Goal: Navigation & Orientation: Find specific page/section

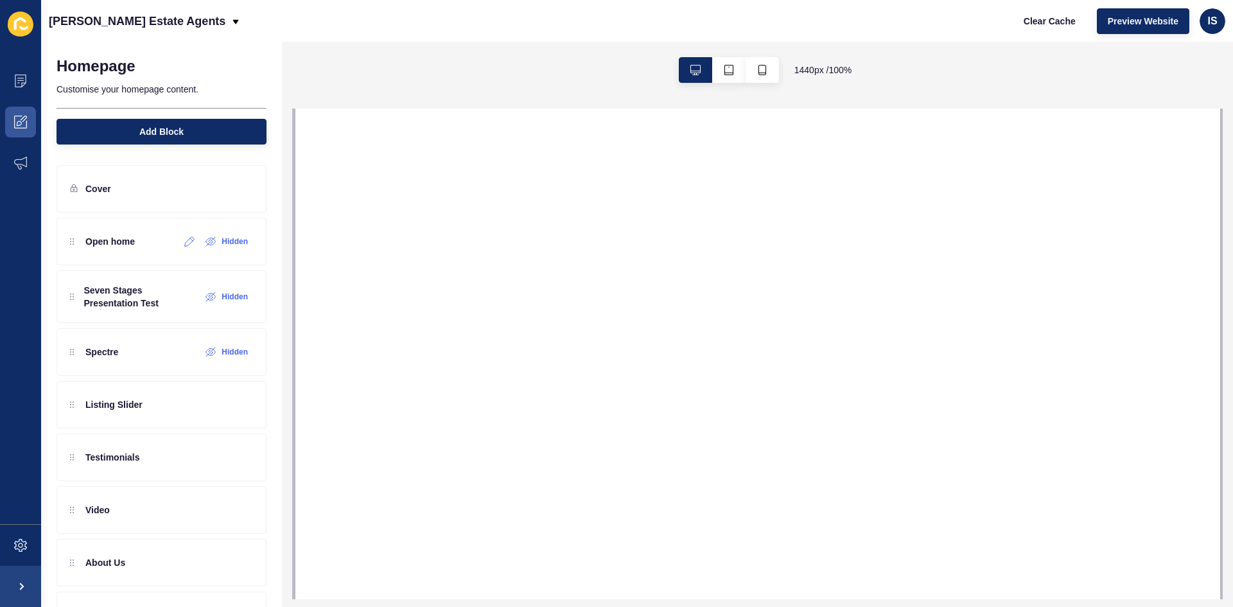
select select
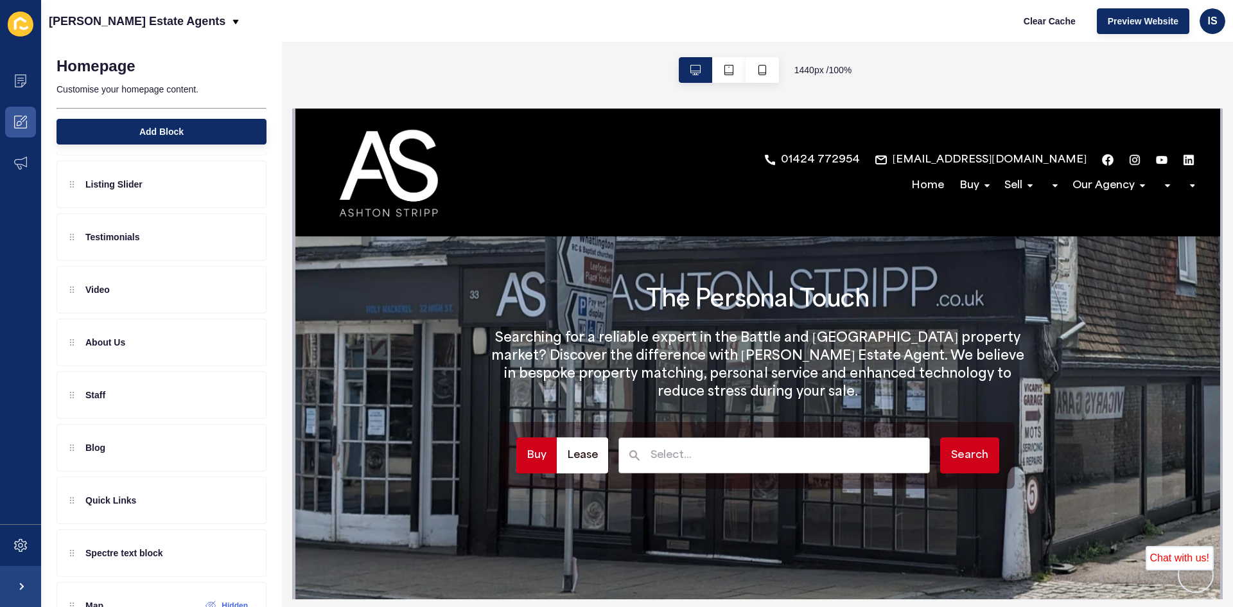
scroll to position [222, 0]
click at [122, 342] on p "About Us" at bounding box center [105, 340] width 40 height 13
click at [216, 345] on icon at bounding box center [221, 341] width 10 height 10
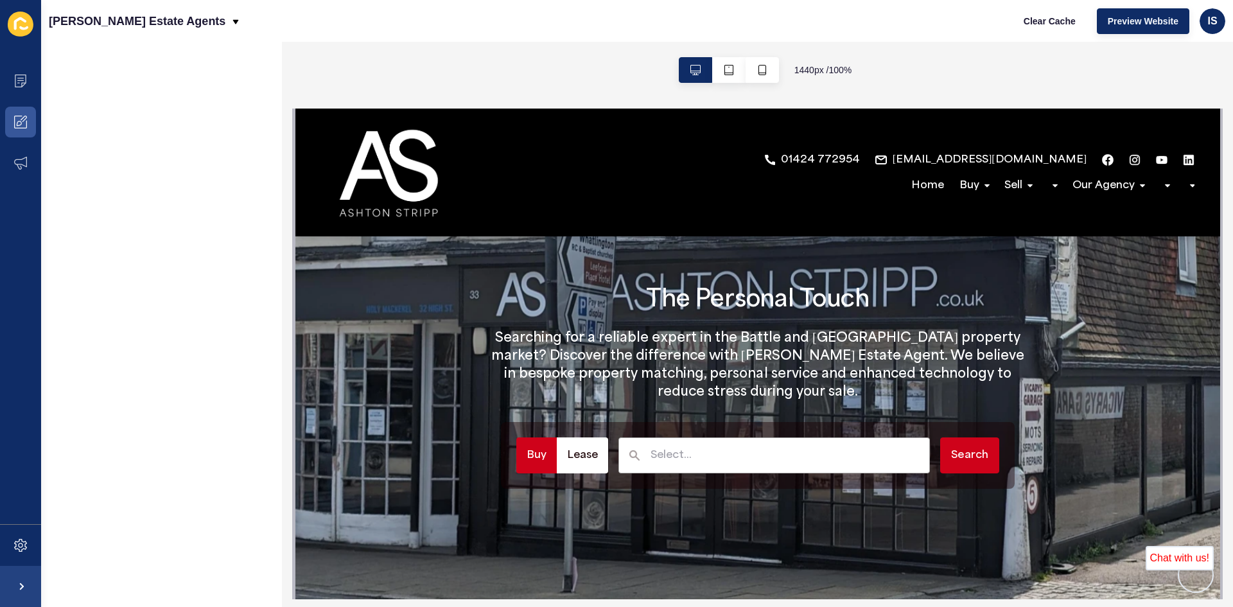
scroll to position [0, 0]
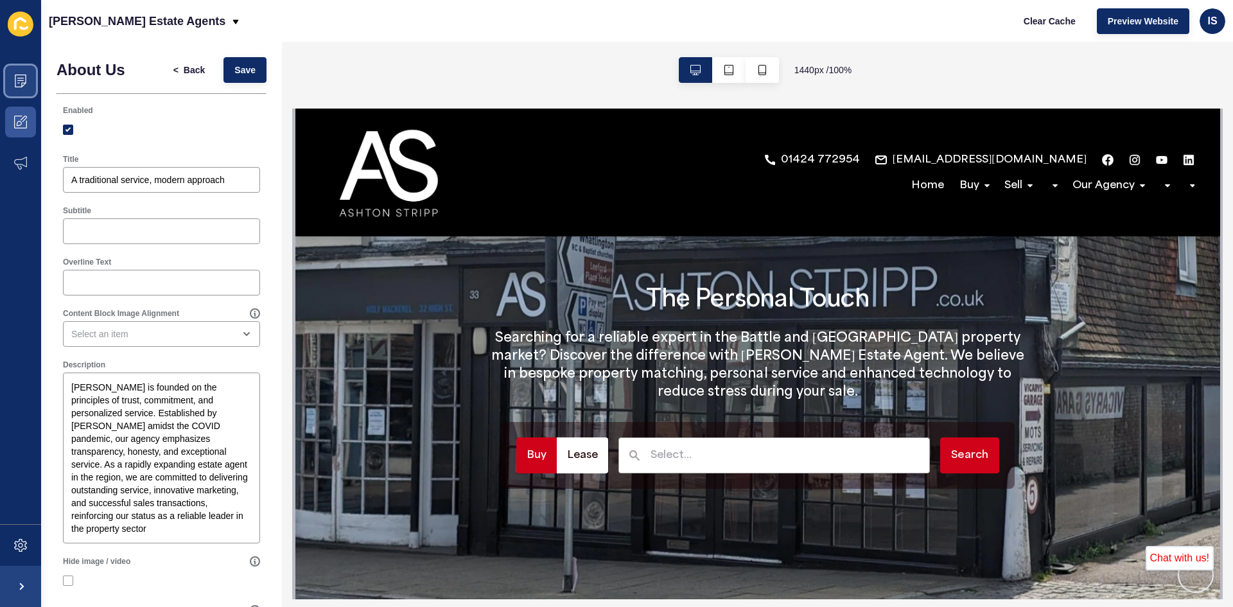
click at [18, 86] on icon at bounding box center [20, 80] width 13 height 13
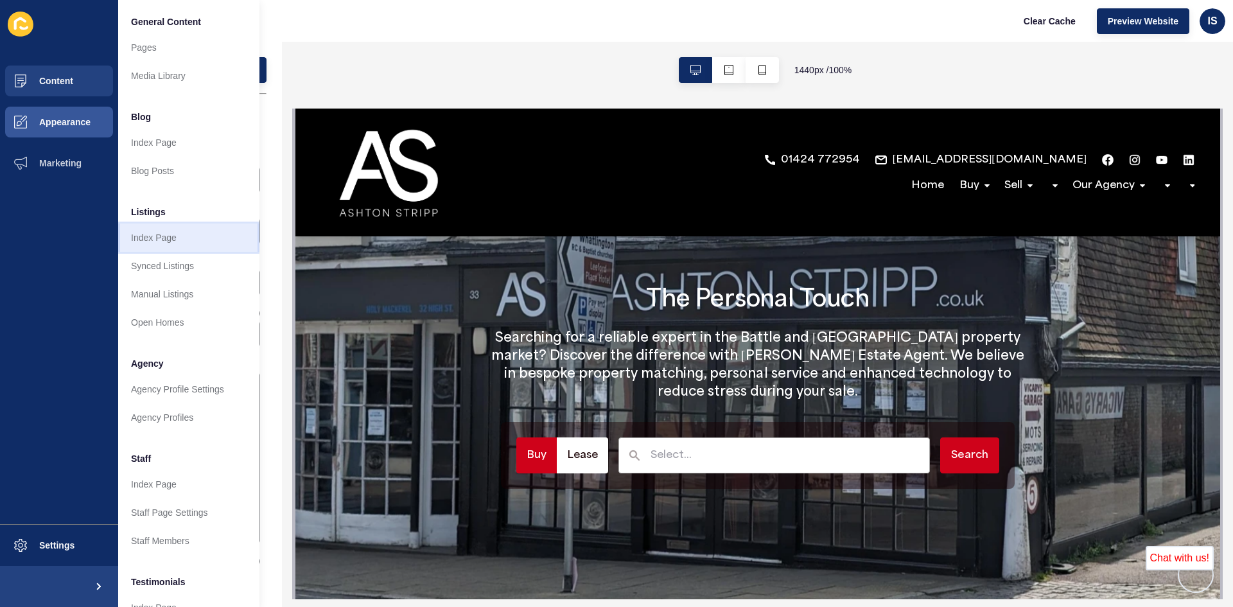
click at [163, 239] on link "Index Page" at bounding box center [188, 237] width 141 height 28
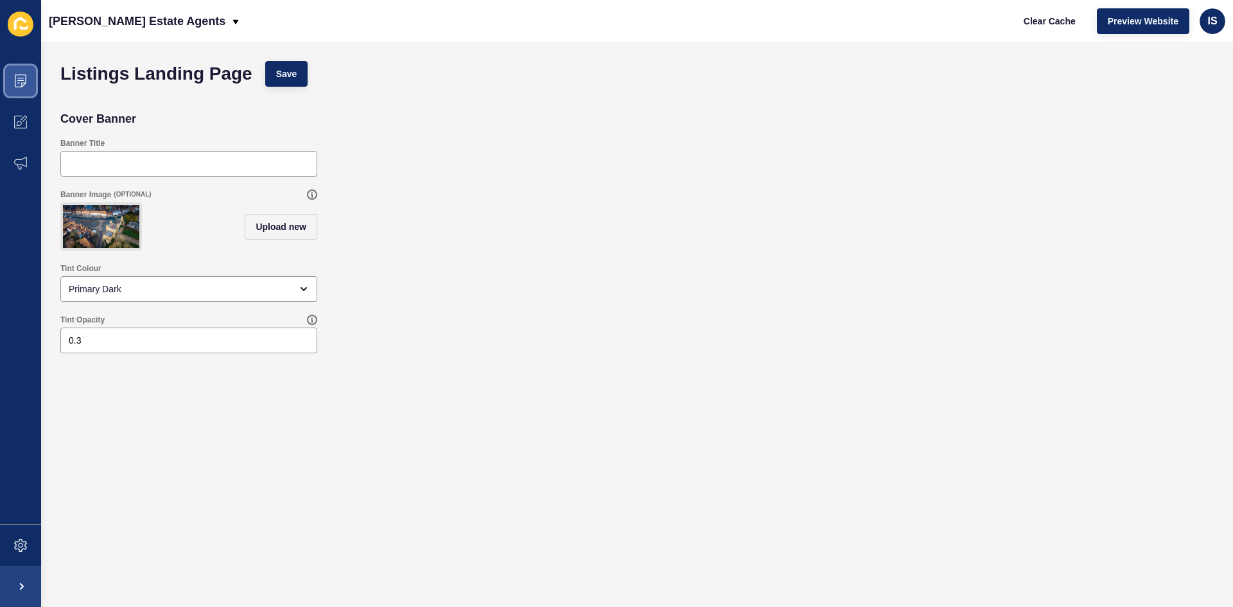
click at [30, 91] on span at bounding box center [20, 80] width 41 height 41
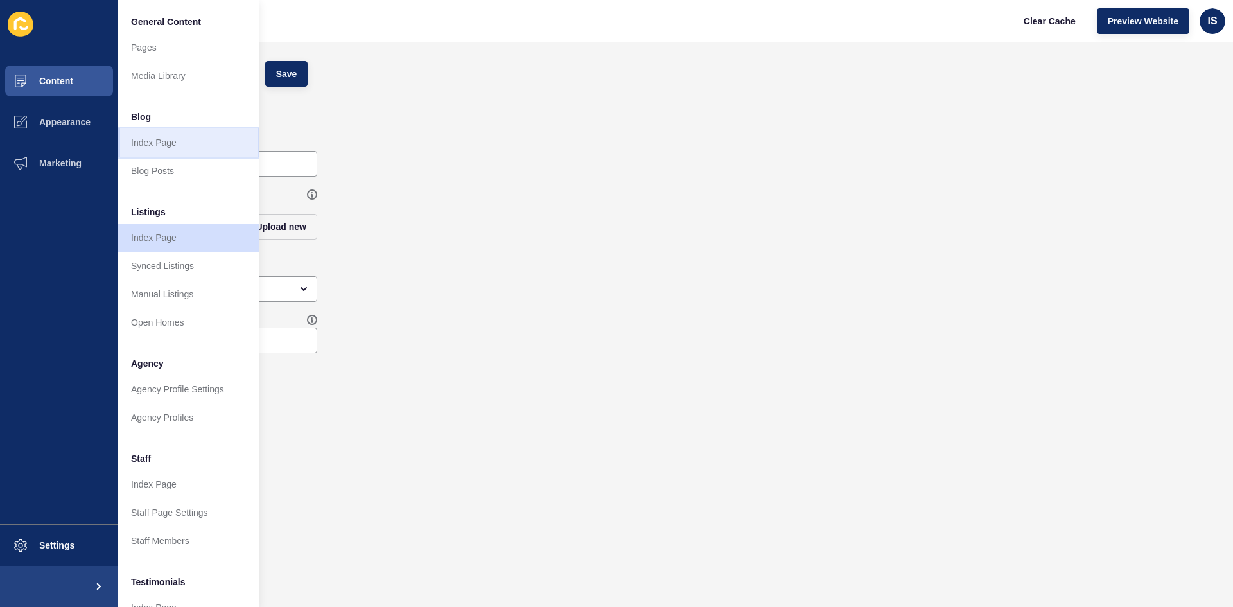
click at [157, 142] on link "Index Page" at bounding box center [188, 142] width 141 height 28
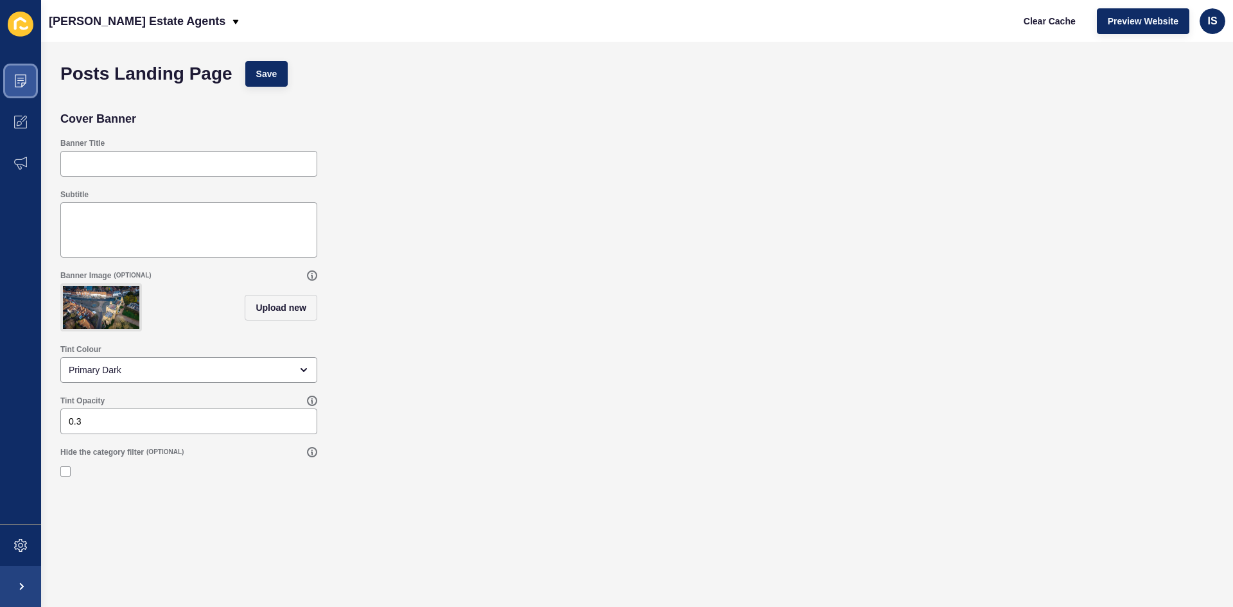
click at [20, 94] on span at bounding box center [20, 80] width 41 height 41
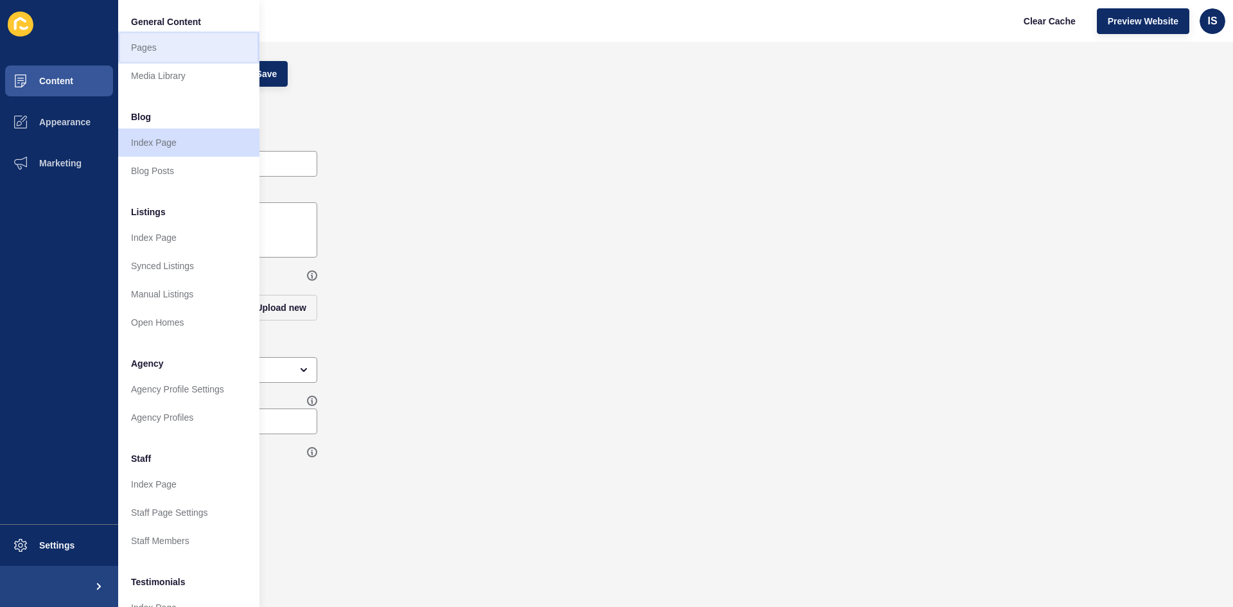
click at [133, 58] on link "Pages" at bounding box center [188, 47] width 141 height 28
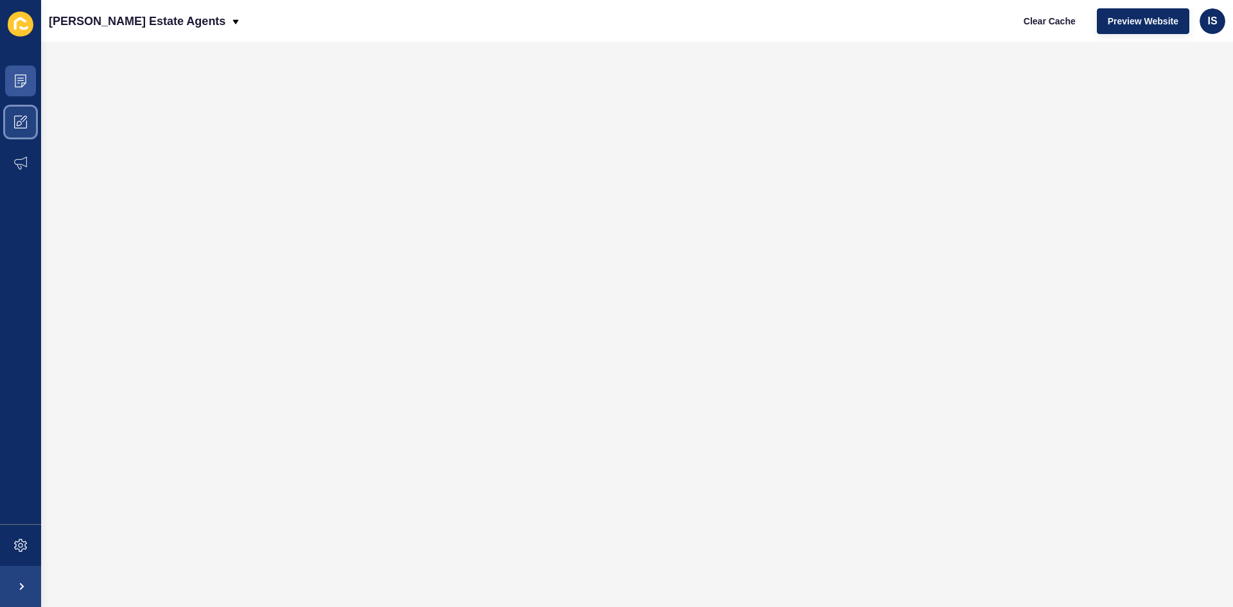
click at [22, 116] on icon at bounding box center [20, 122] width 13 height 13
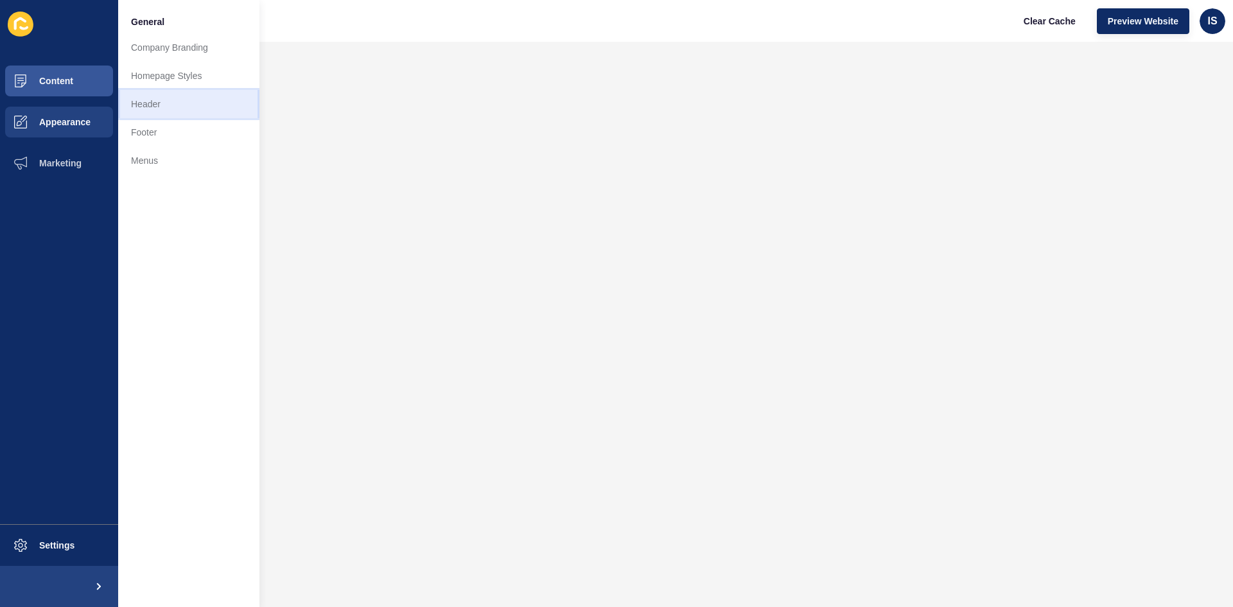
click at [146, 110] on link "Header" at bounding box center [188, 104] width 141 height 28
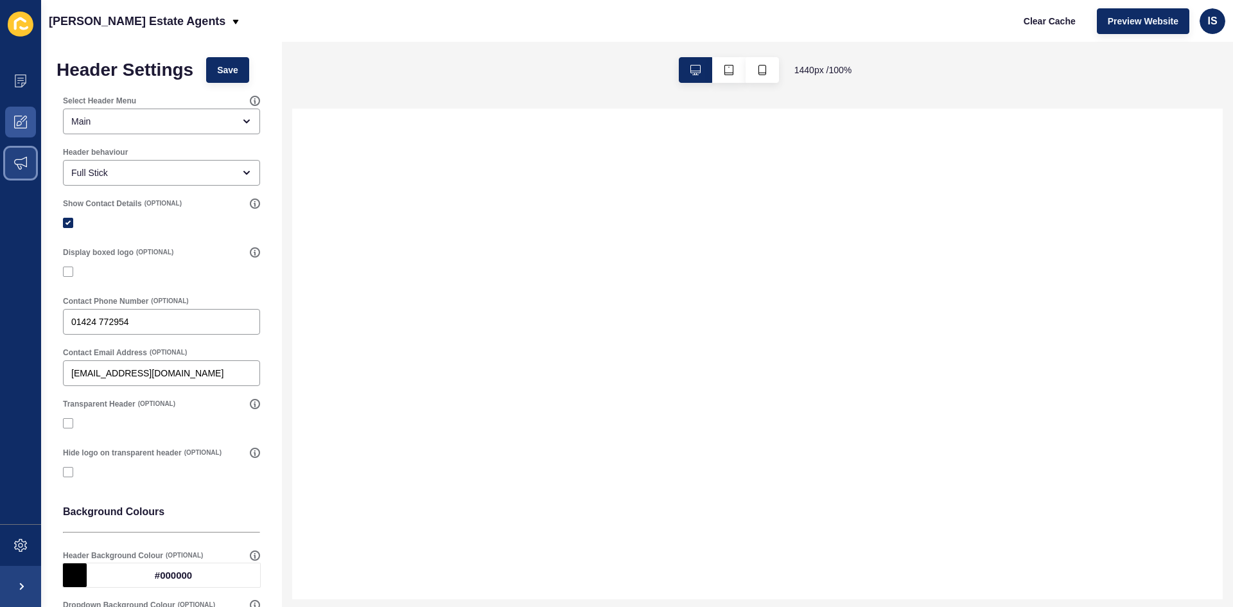
drag, startPoint x: 3, startPoint y: 159, endPoint x: 15, endPoint y: 159, distance: 11.6
click at [11, 159] on span at bounding box center [20, 163] width 41 height 41
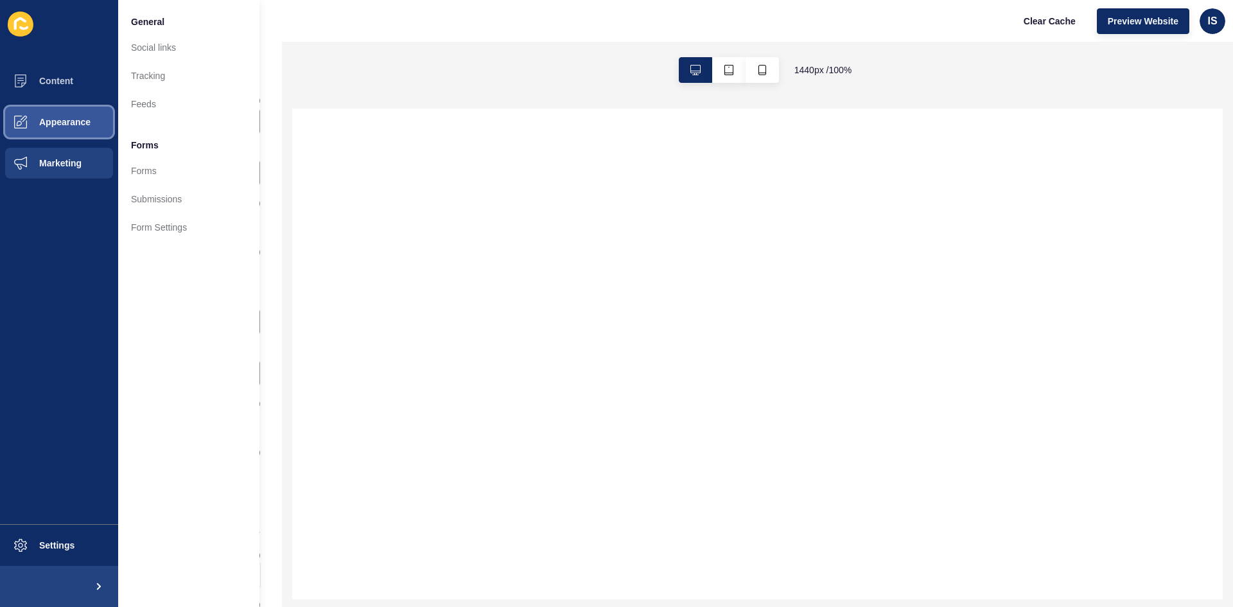
click at [83, 123] on span "Appearance" at bounding box center [44, 122] width 92 height 10
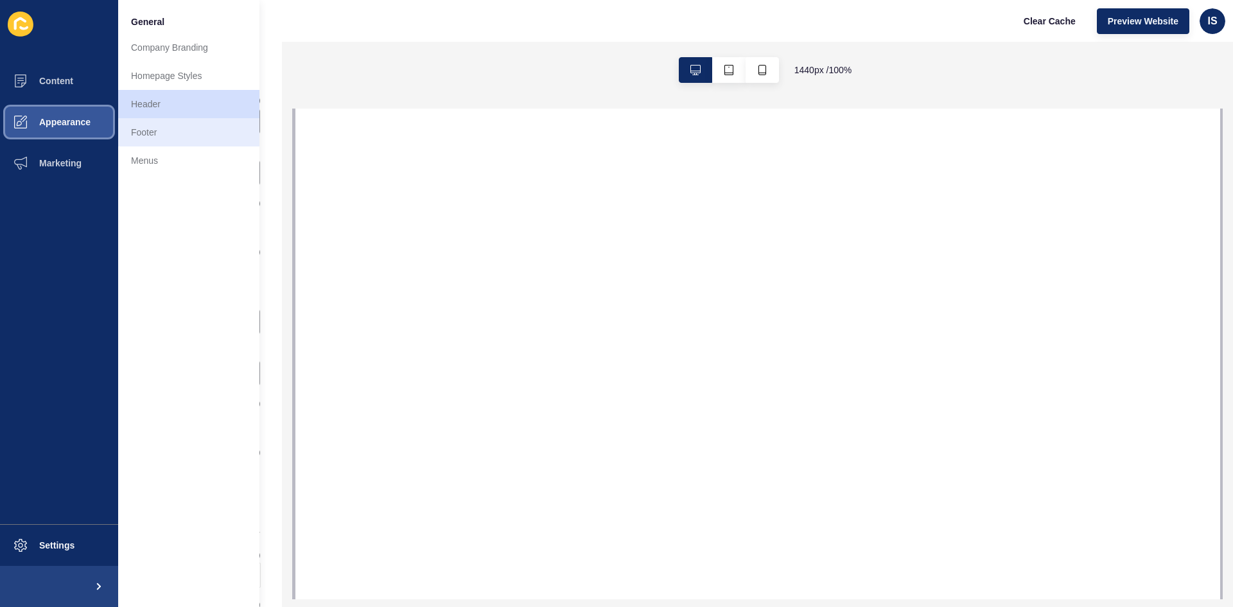
select select
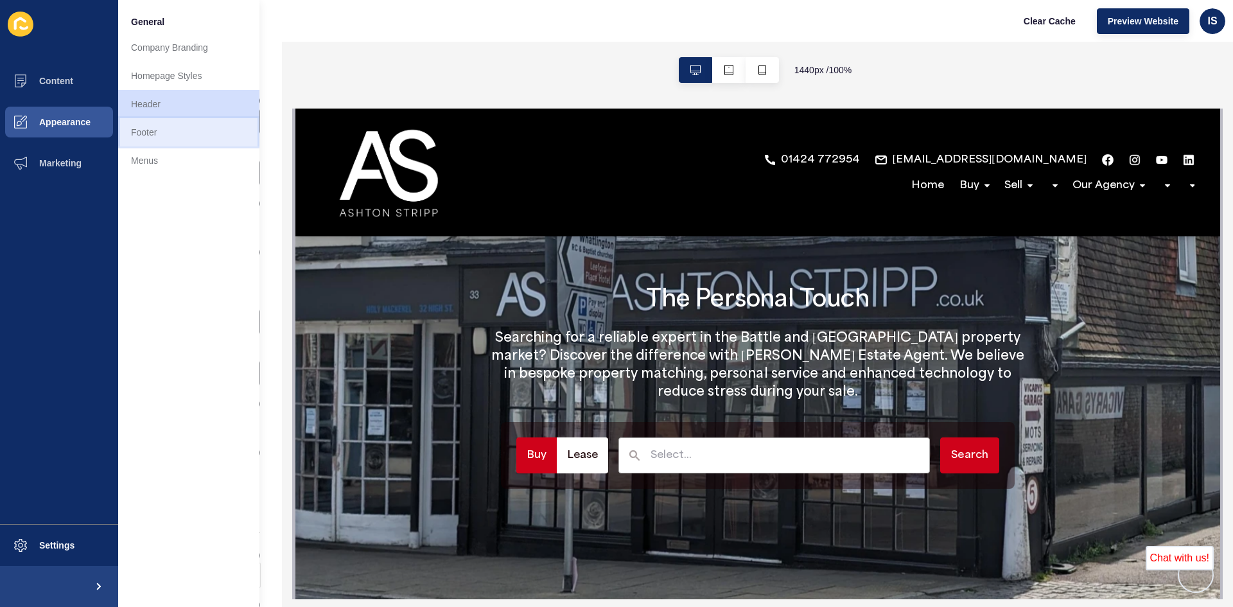
click at [162, 137] on link "Footer" at bounding box center [188, 132] width 141 height 28
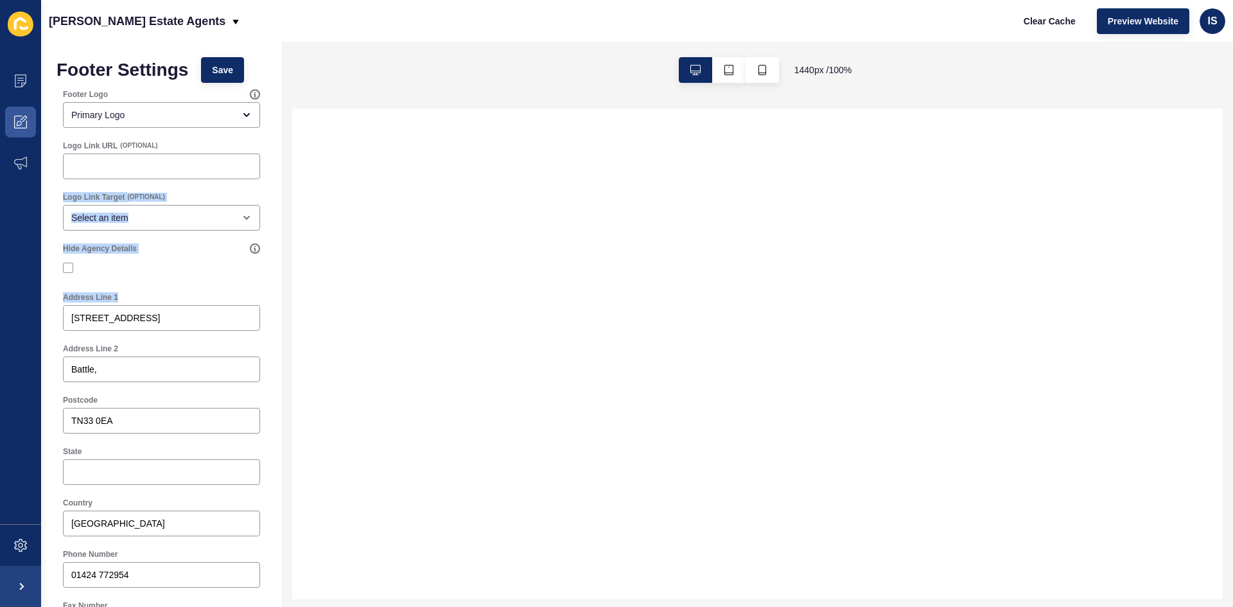
drag, startPoint x: 272, startPoint y: 185, endPoint x: 267, endPoint y: 314, distance: 129.2
click at [267, 315] on div "Footer Settings Save Footer Logo Primary Logo Logo Link URL (OPTIONAL) Logo Lin…" at bounding box center [161, 559] width 241 height 1035
click at [17, 119] on icon at bounding box center [20, 122] width 13 height 13
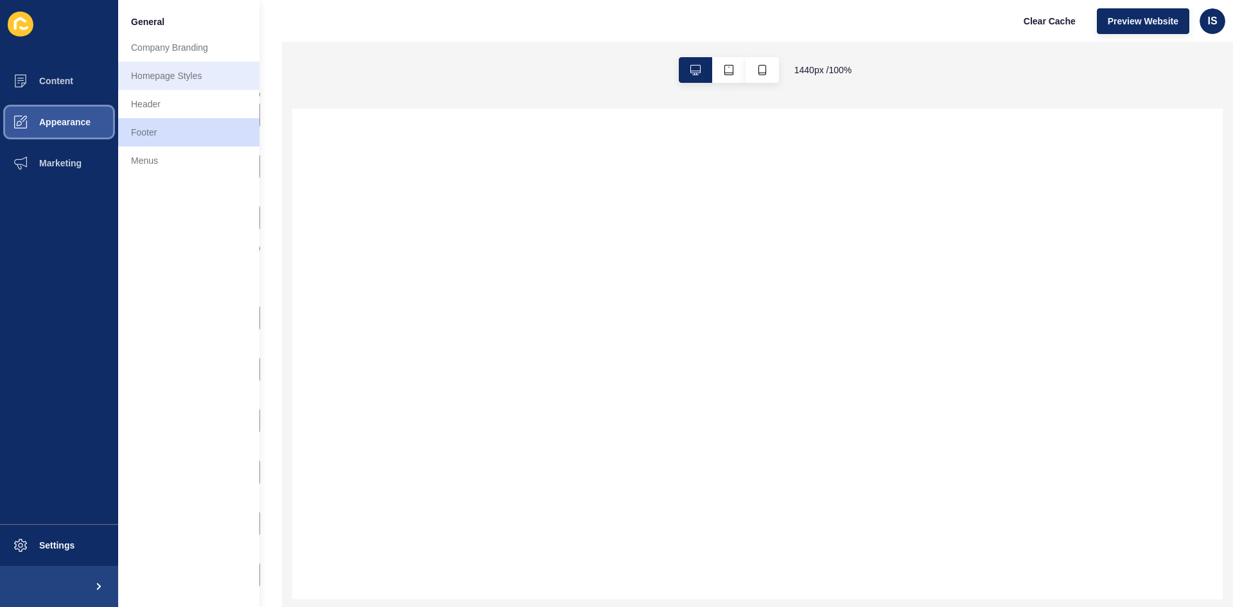
select select
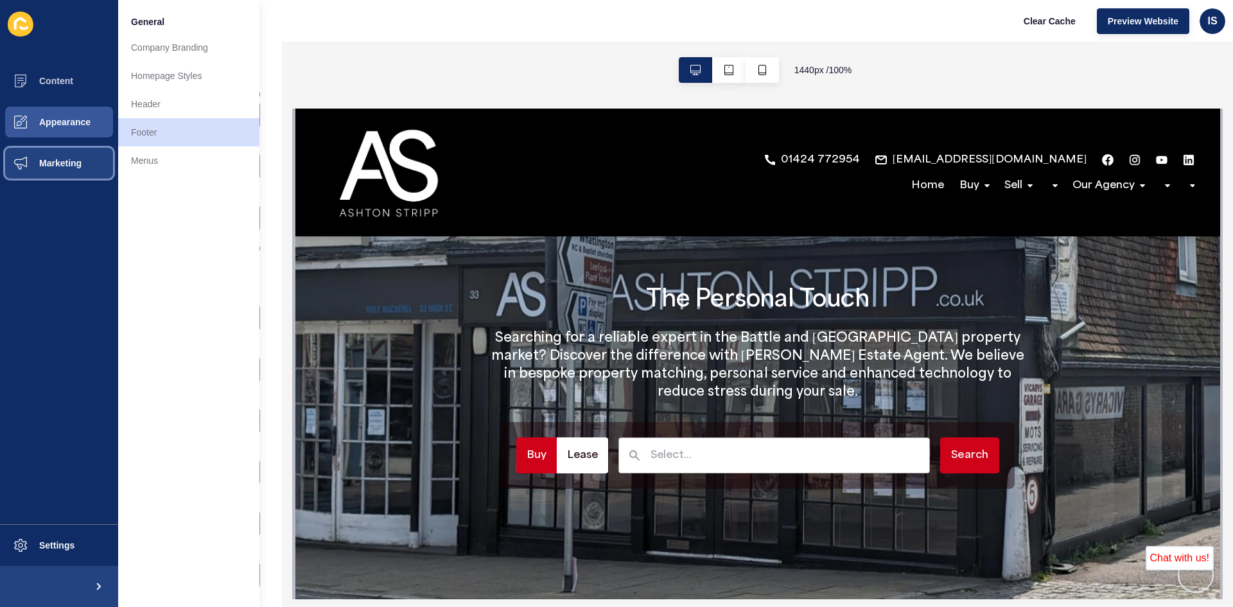
click at [76, 152] on button "Marketing" at bounding box center [59, 163] width 118 height 41
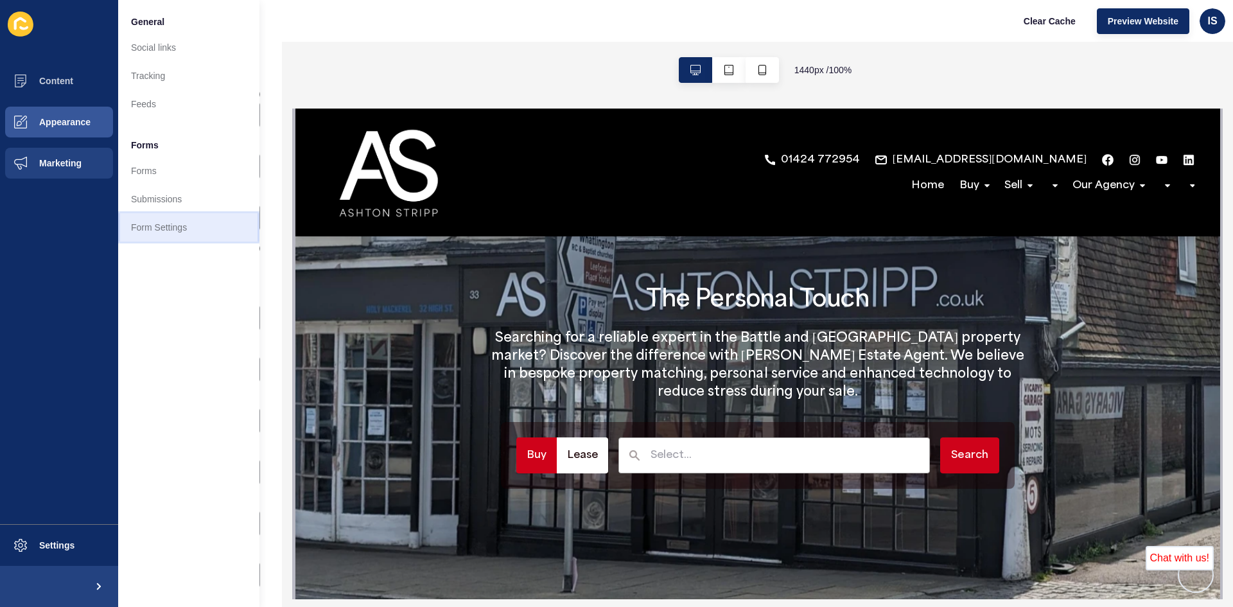
click at [163, 215] on link "Form Settings" at bounding box center [188, 227] width 141 height 28
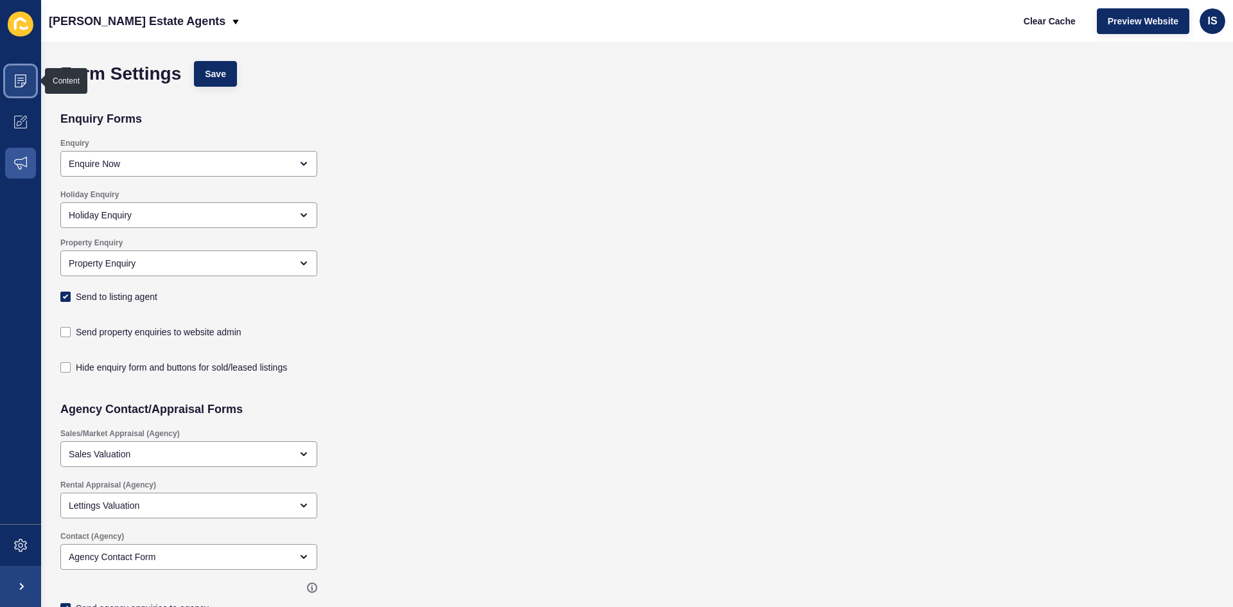
click at [24, 83] on icon at bounding box center [21, 80] width 12 height 13
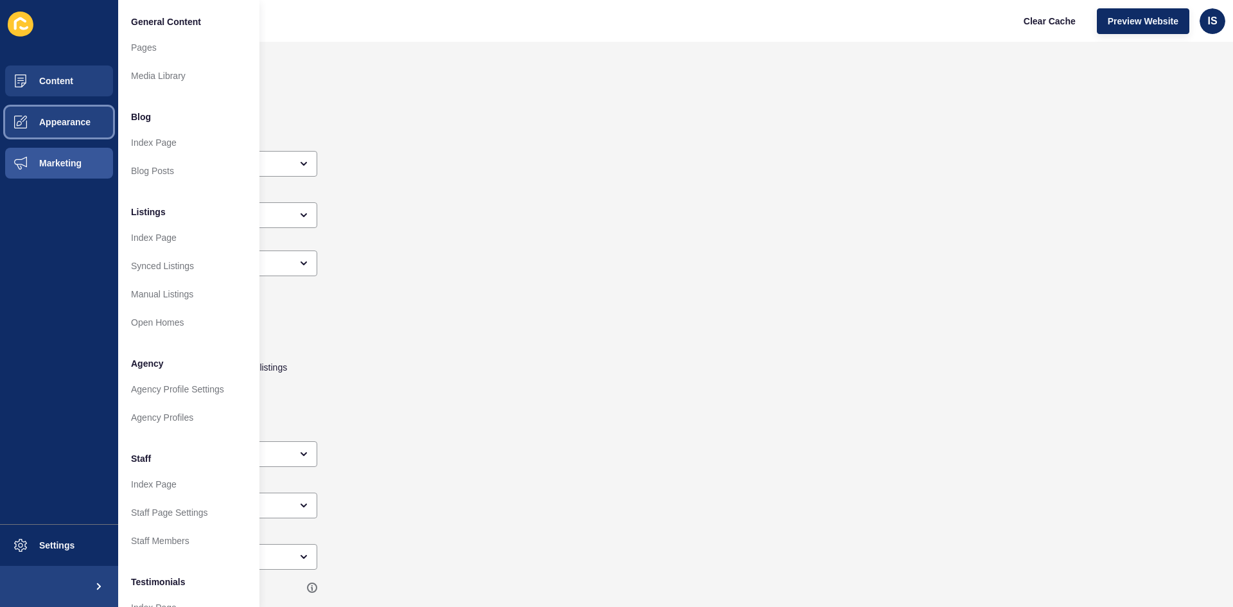
click at [60, 117] on span "Appearance" at bounding box center [44, 122] width 92 height 10
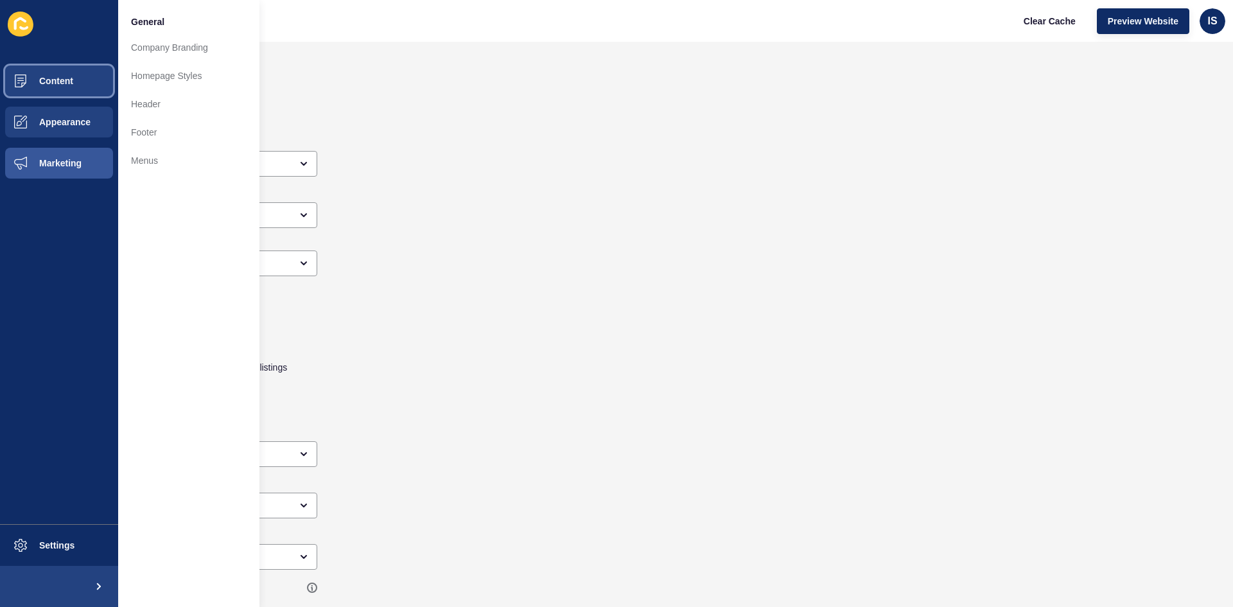
click at [67, 79] on span "Content" at bounding box center [35, 81] width 75 height 10
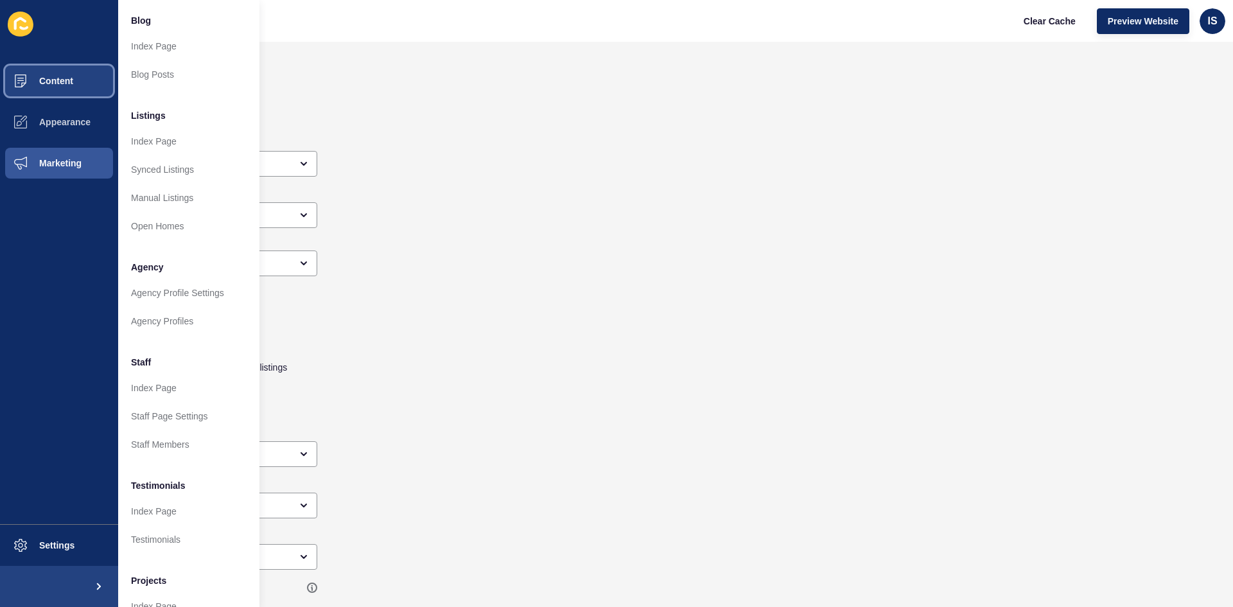
scroll to position [155, 0]
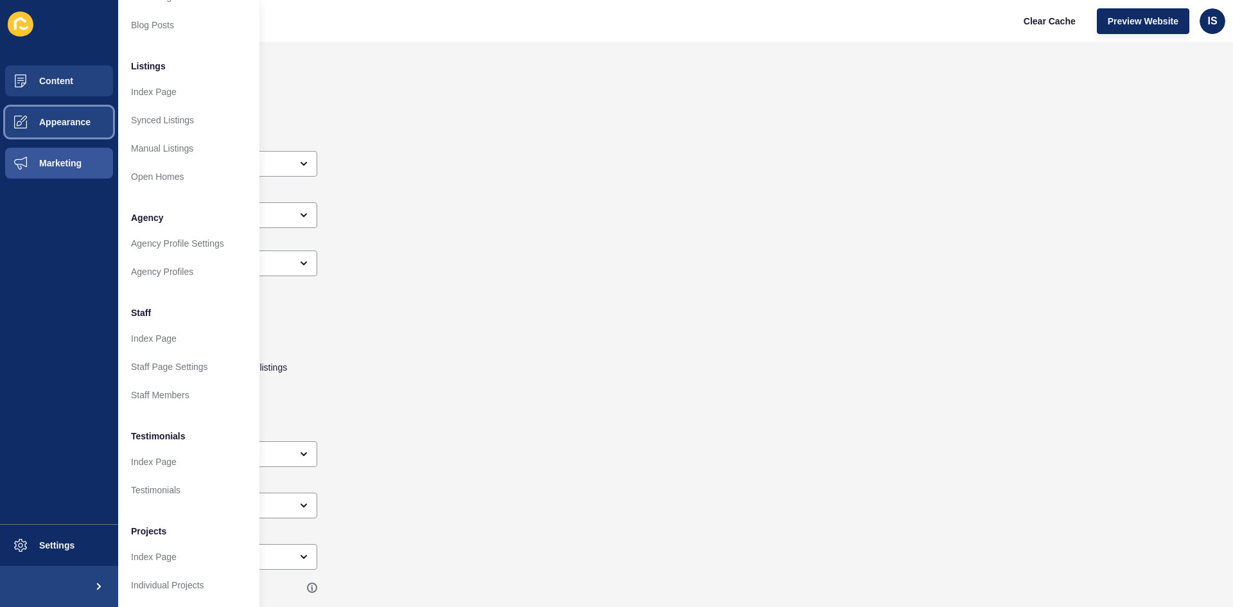
click at [59, 118] on span "Appearance" at bounding box center [44, 122] width 92 height 10
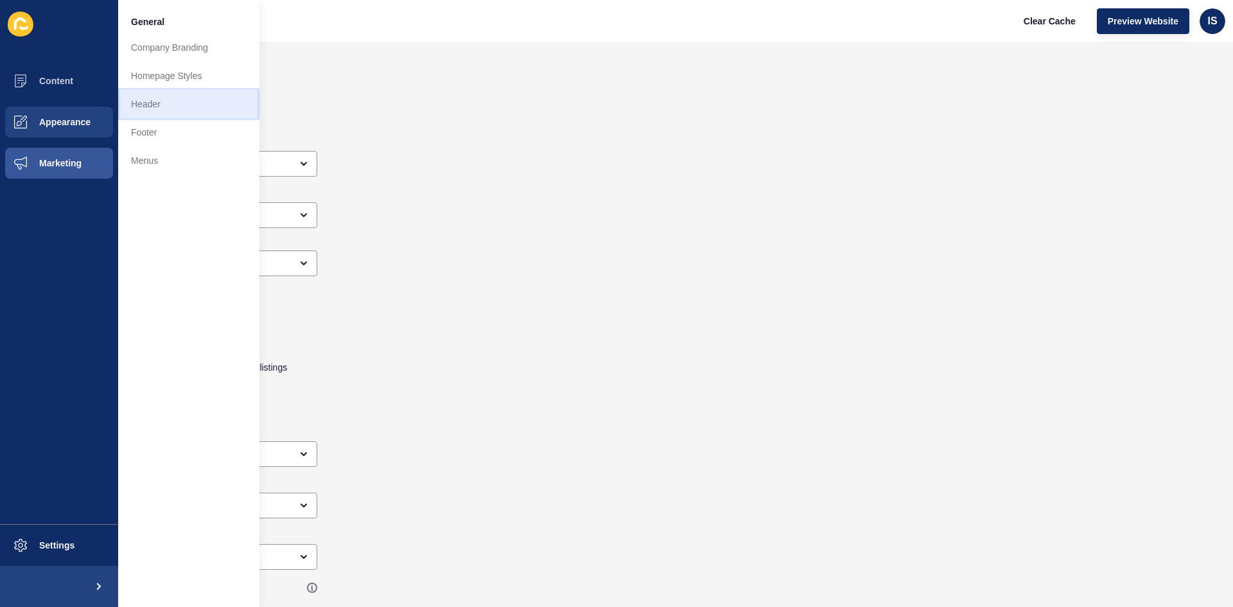
click at [156, 110] on link "Header" at bounding box center [188, 104] width 141 height 28
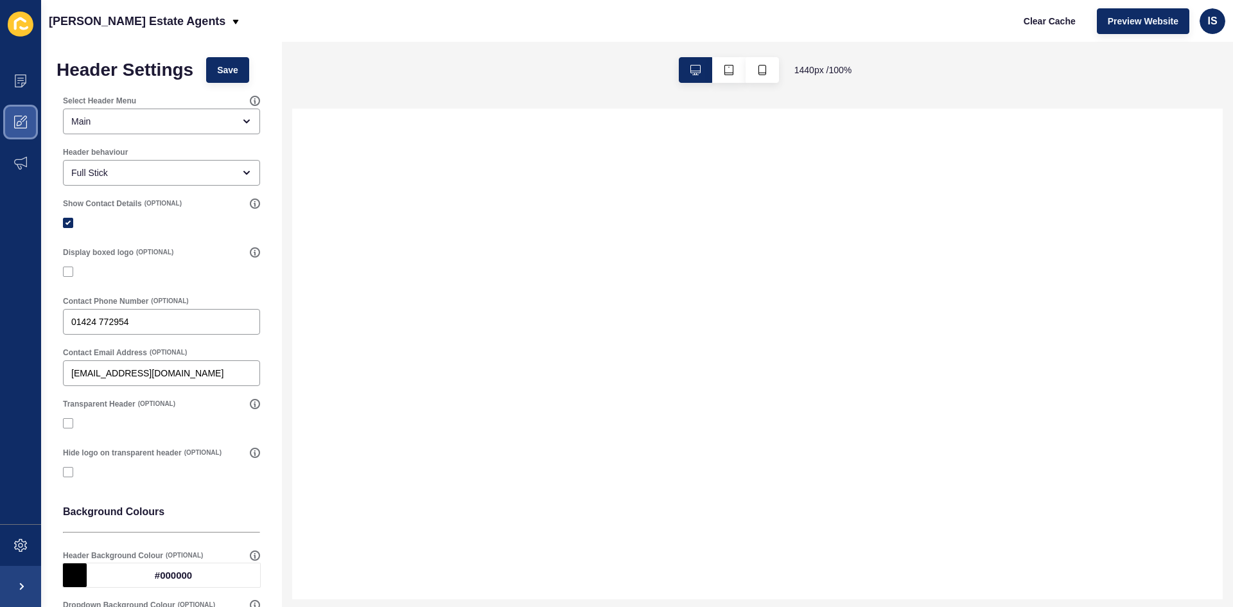
click at [28, 121] on span at bounding box center [20, 121] width 41 height 41
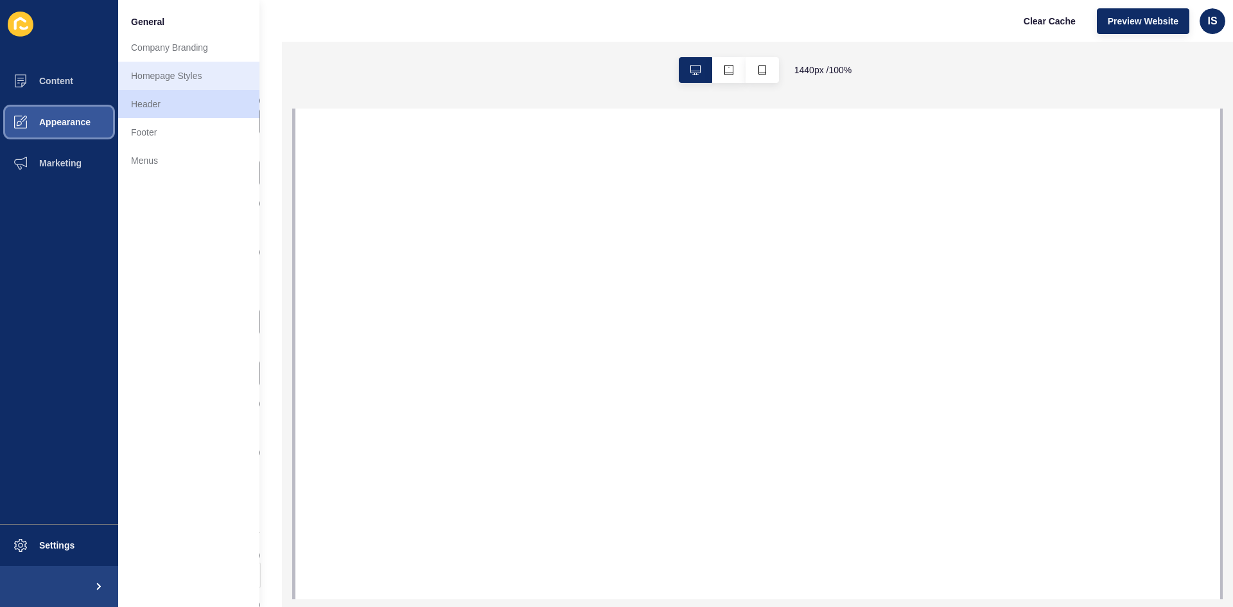
select select
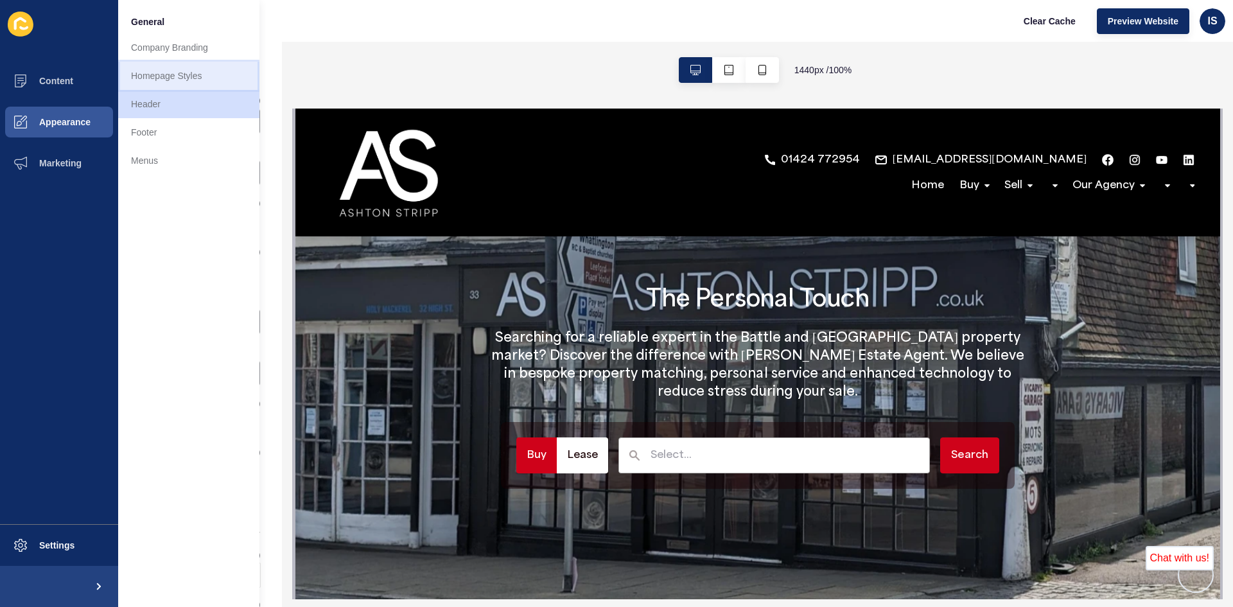
click at [170, 79] on link "Homepage Styles" at bounding box center [188, 76] width 141 height 28
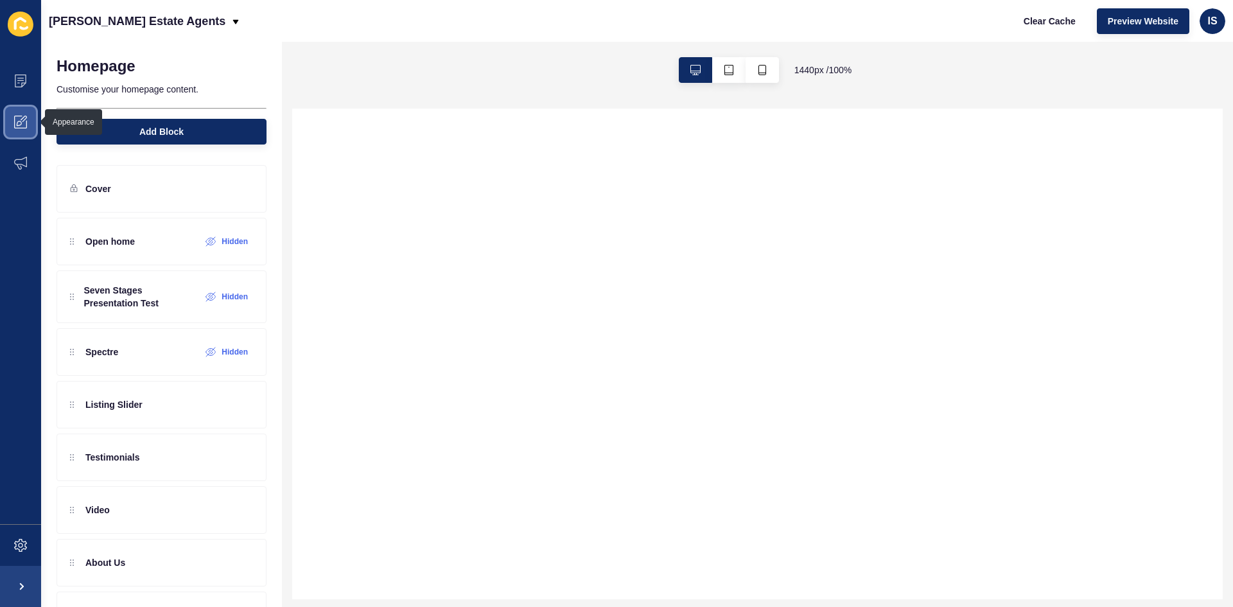
click at [29, 120] on span at bounding box center [20, 121] width 41 height 41
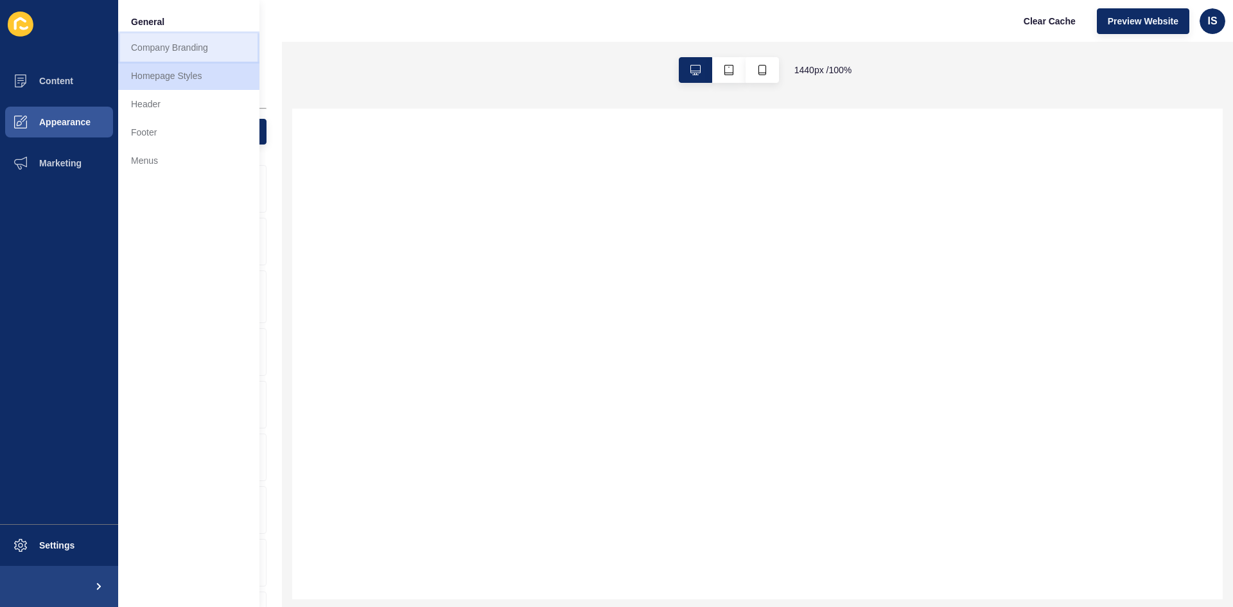
click at [177, 45] on link "Company Branding" at bounding box center [188, 47] width 141 height 28
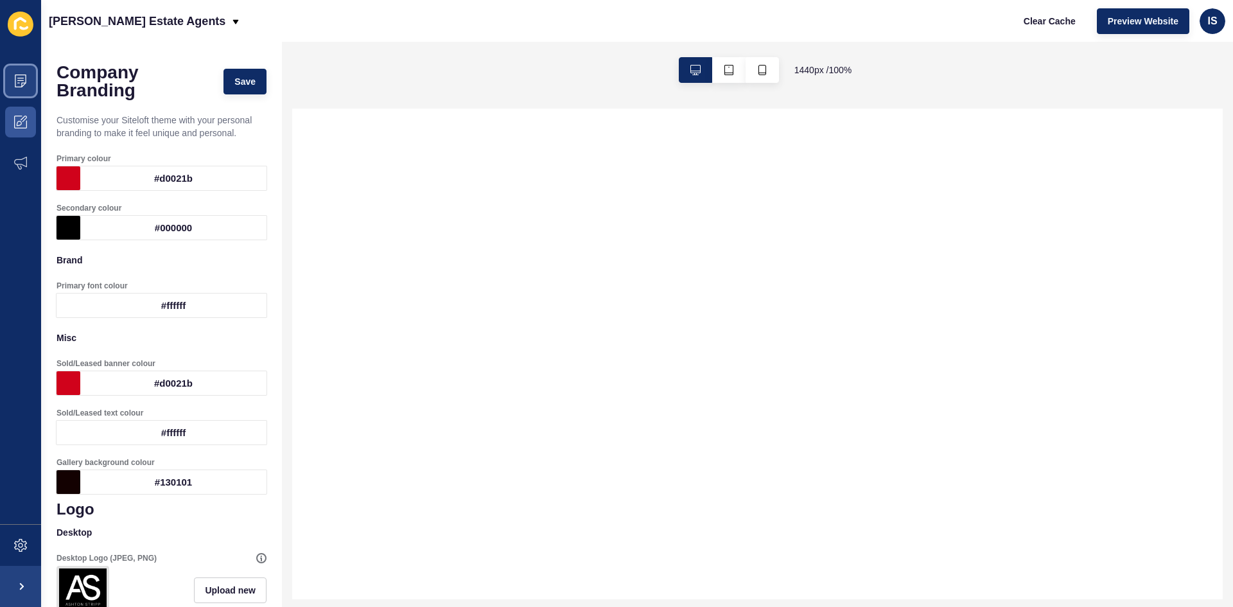
click at [24, 79] on icon at bounding box center [20, 80] width 13 height 13
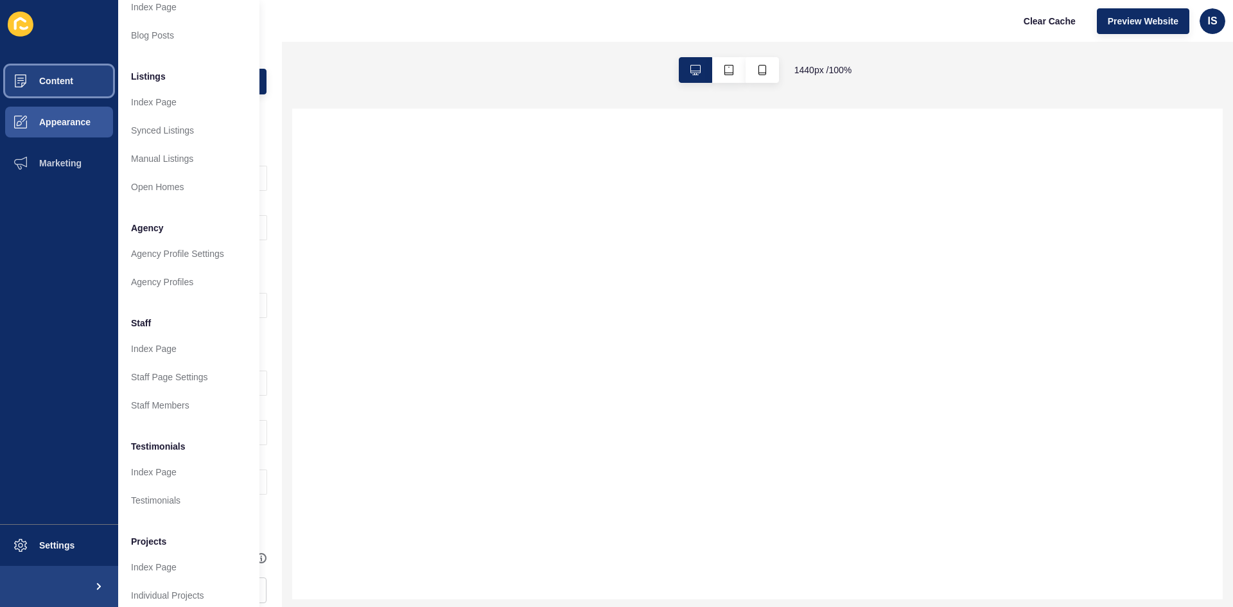
scroll to position [155, 0]
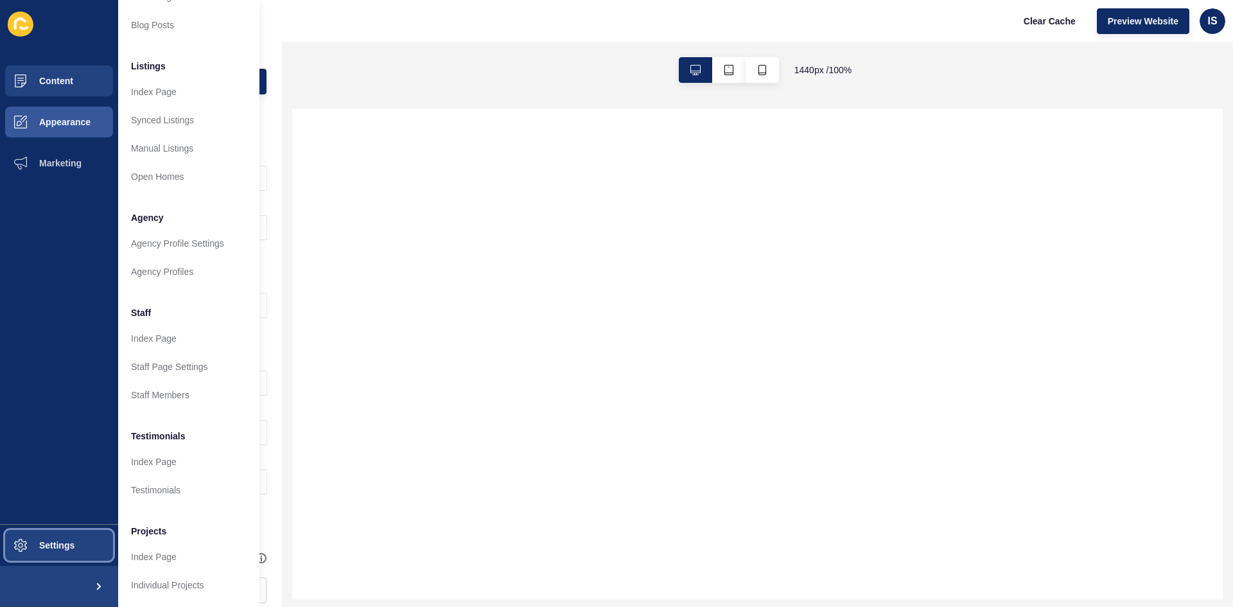
click at [77, 536] on button "Settings" at bounding box center [59, 545] width 118 height 41
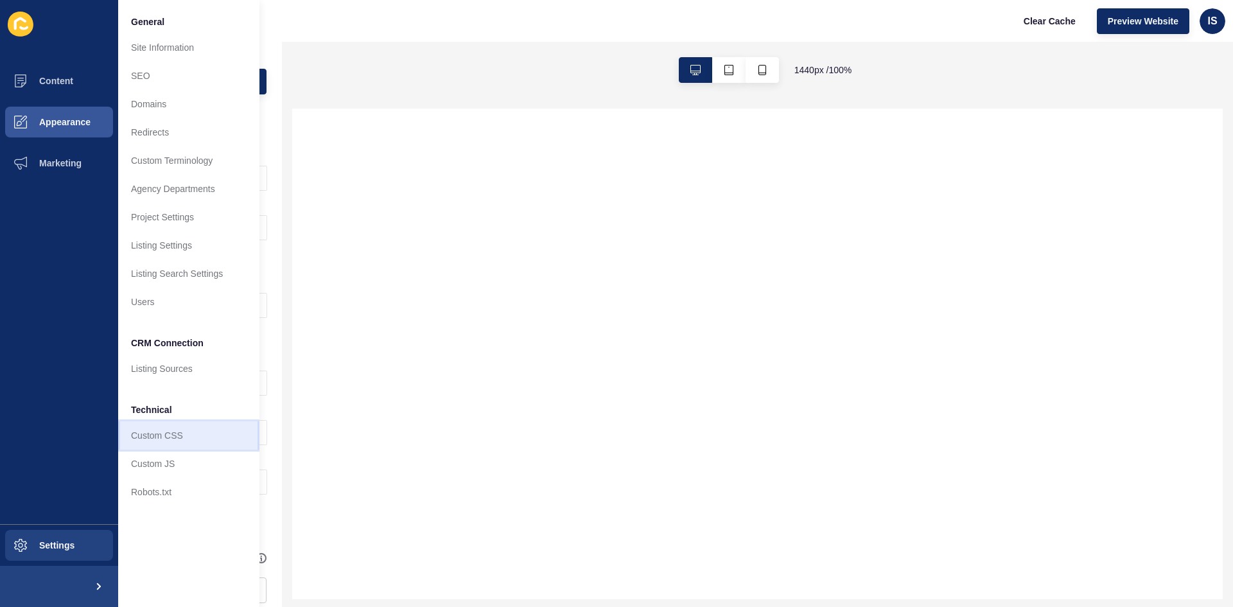
click at [175, 437] on link "Custom CSS" at bounding box center [188, 435] width 141 height 28
